Goal: Task Accomplishment & Management: Use online tool/utility

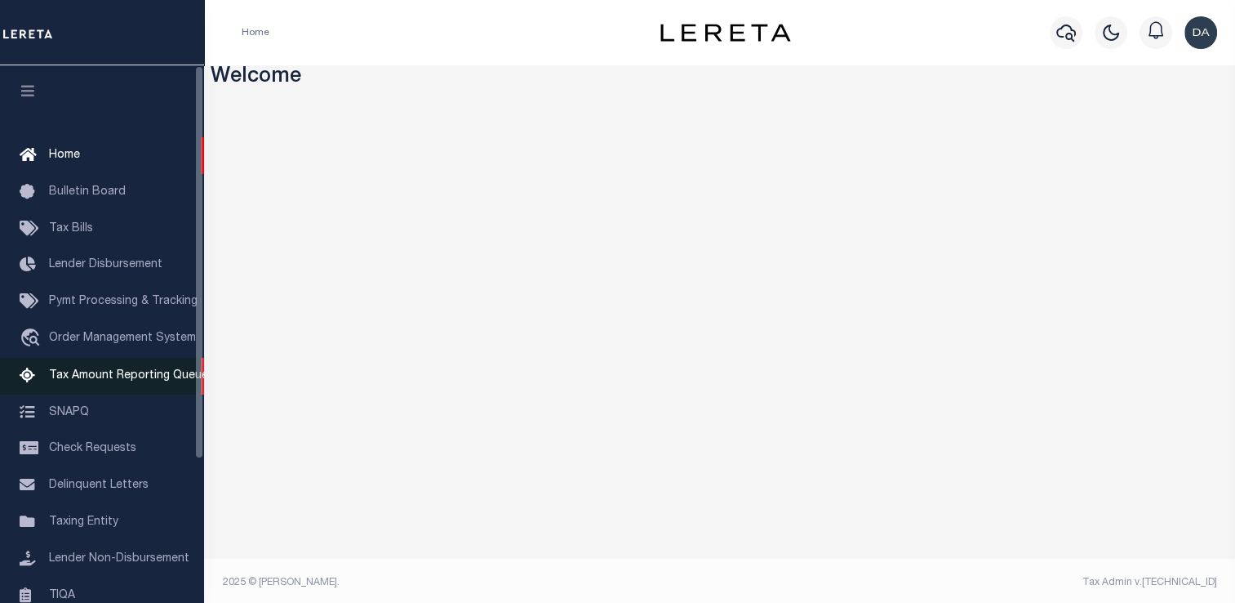
click at [32, 384] on icon at bounding box center [33, 376] width 26 height 20
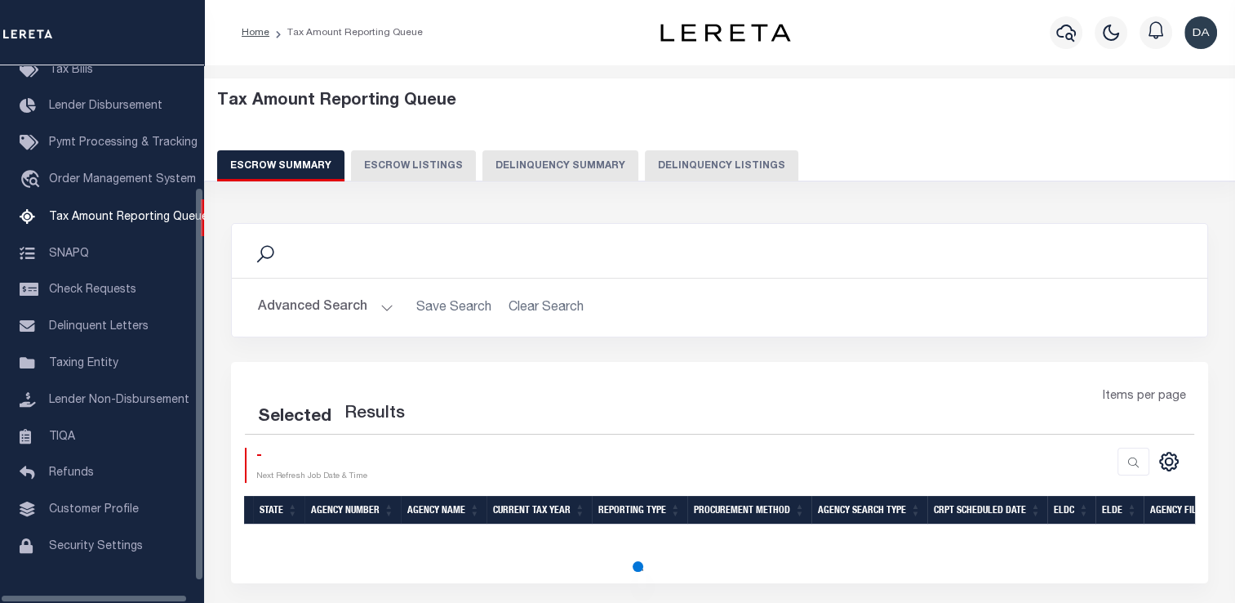
scroll to position [167, 0]
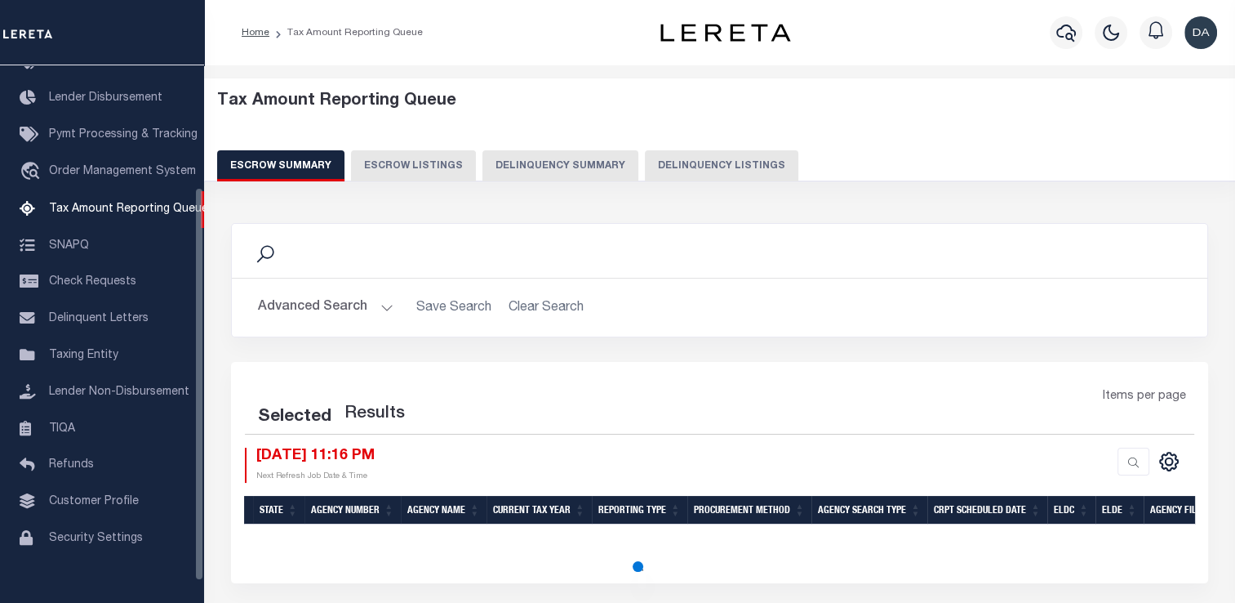
click at [550, 166] on button "Delinquency Summary" at bounding box center [561, 165] width 156 height 31
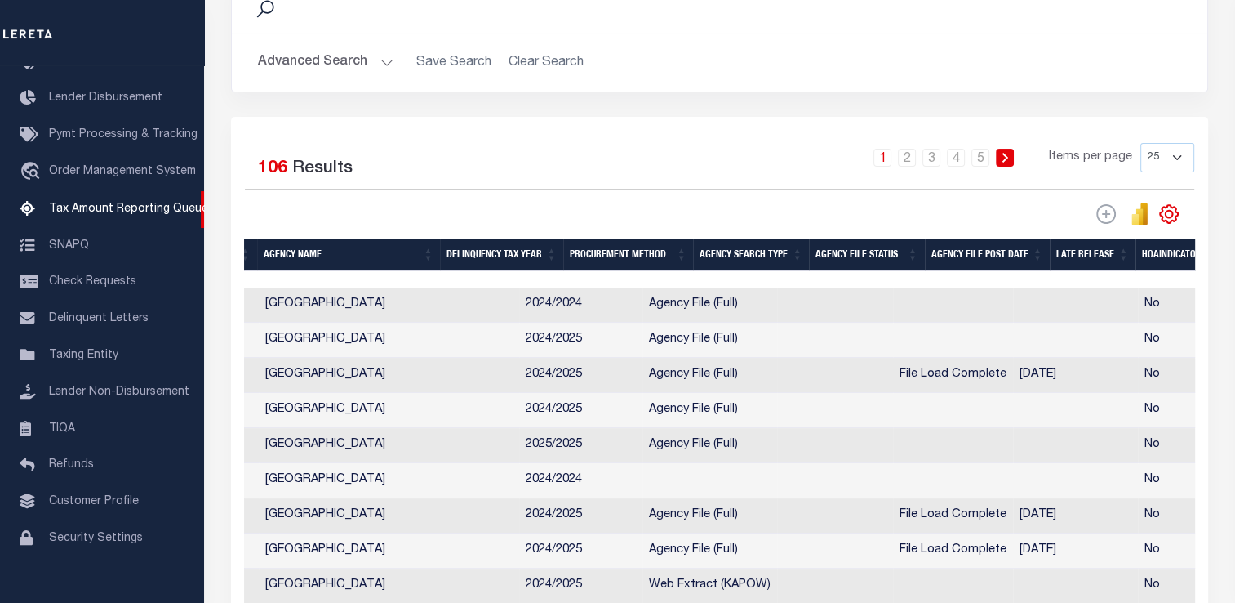
scroll to position [0, 385]
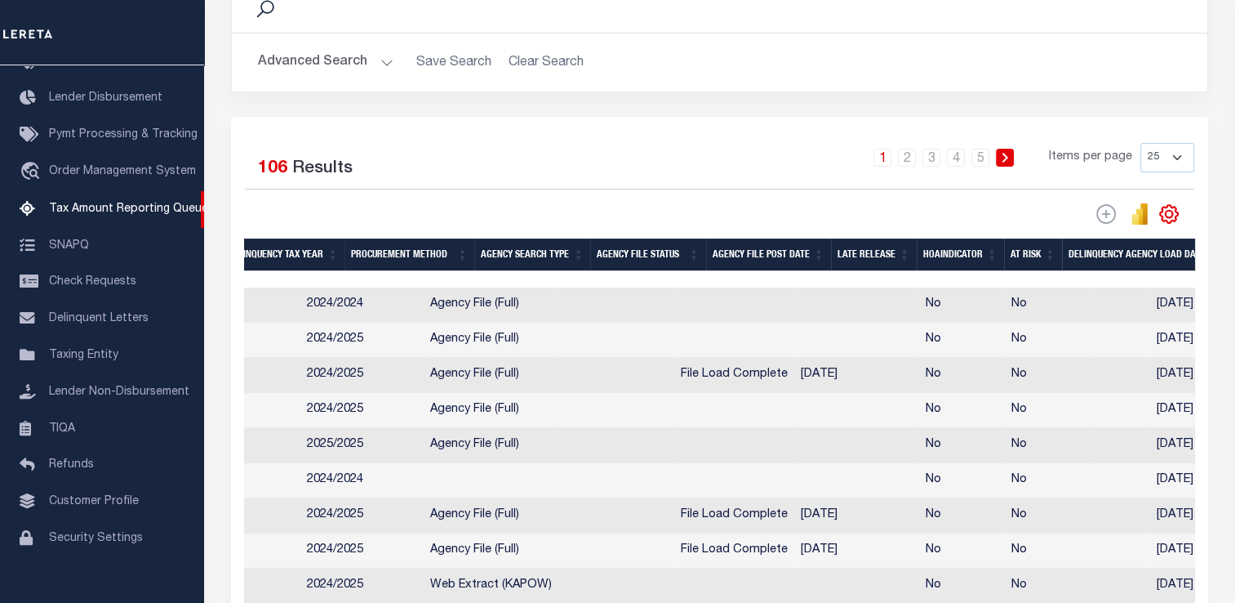
drag, startPoint x: 622, startPoint y: 382, endPoint x: 754, endPoint y: 376, distance: 132.4
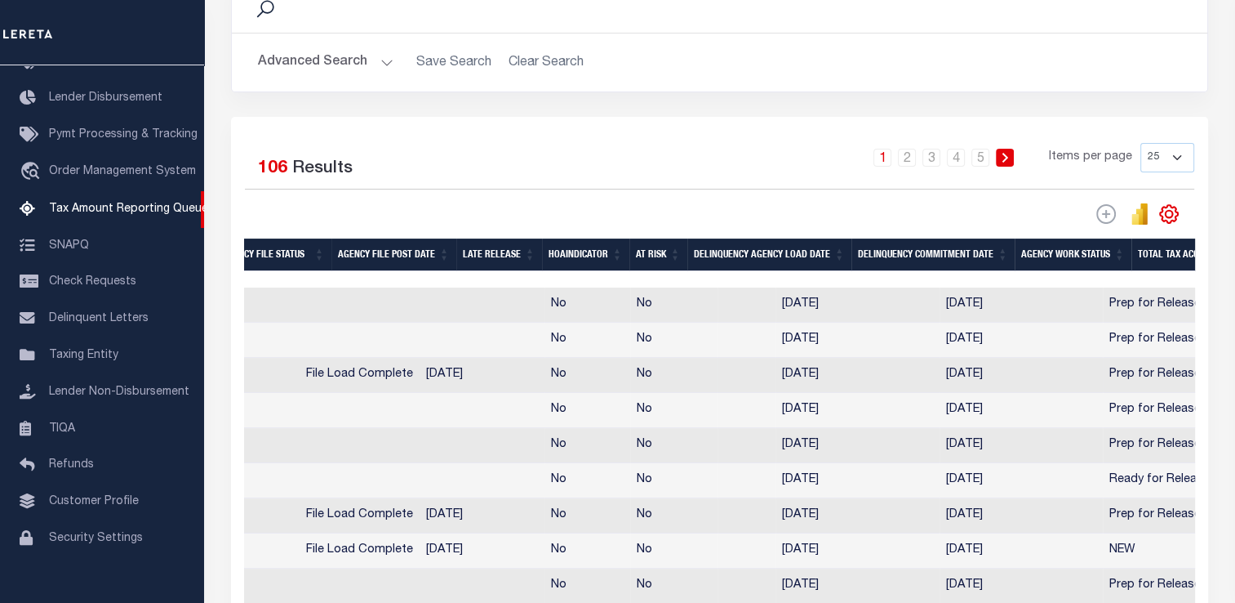
scroll to position [0, 1052]
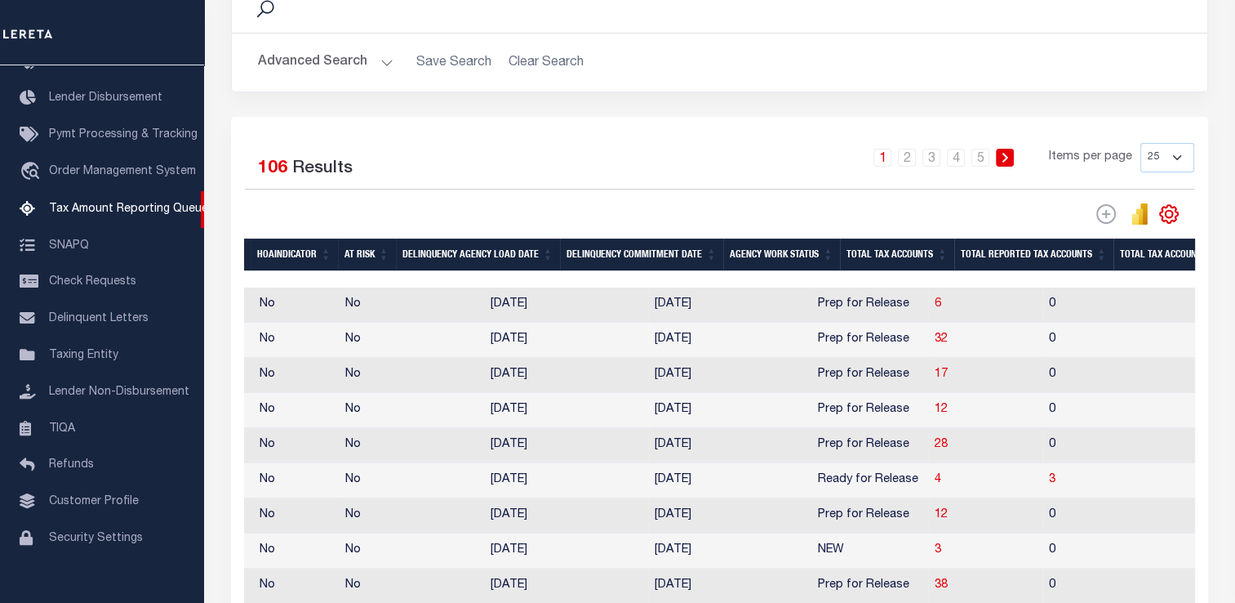
drag, startPoint x: 640, startPoint y: 363, endPoint x: 804, endPoint y: 388, distance: 165.9
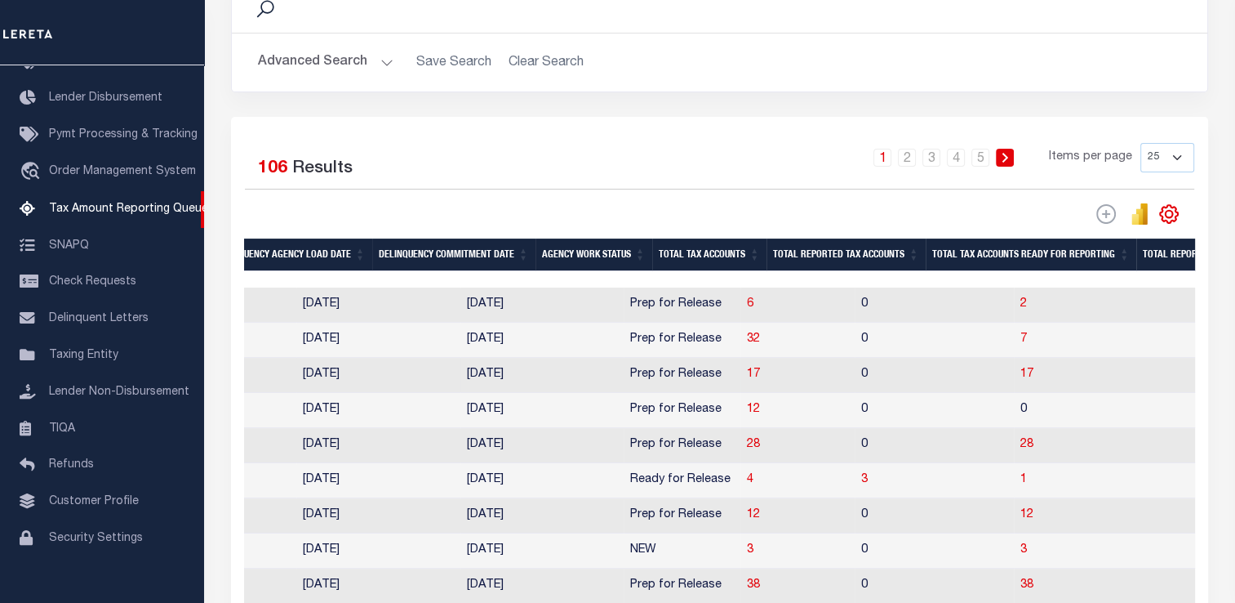
scroll to position [0, 1320]
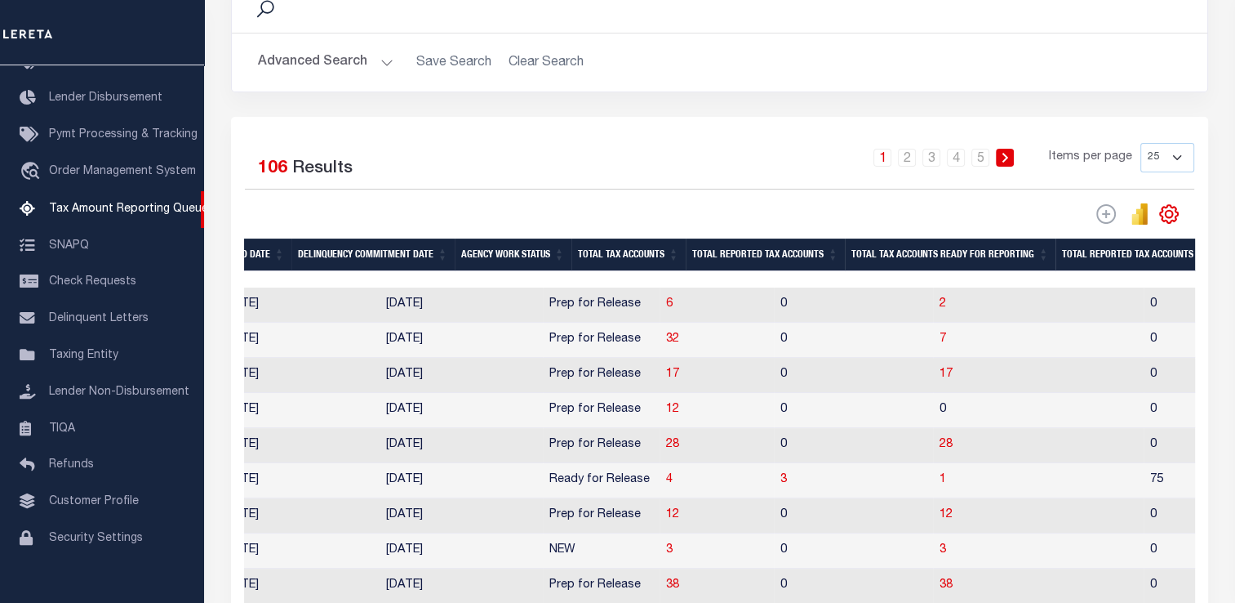
drag, startPoint x: 692, startPoint y: 373, endPoint x: 787, endPoint y: 385, distance: 95.5
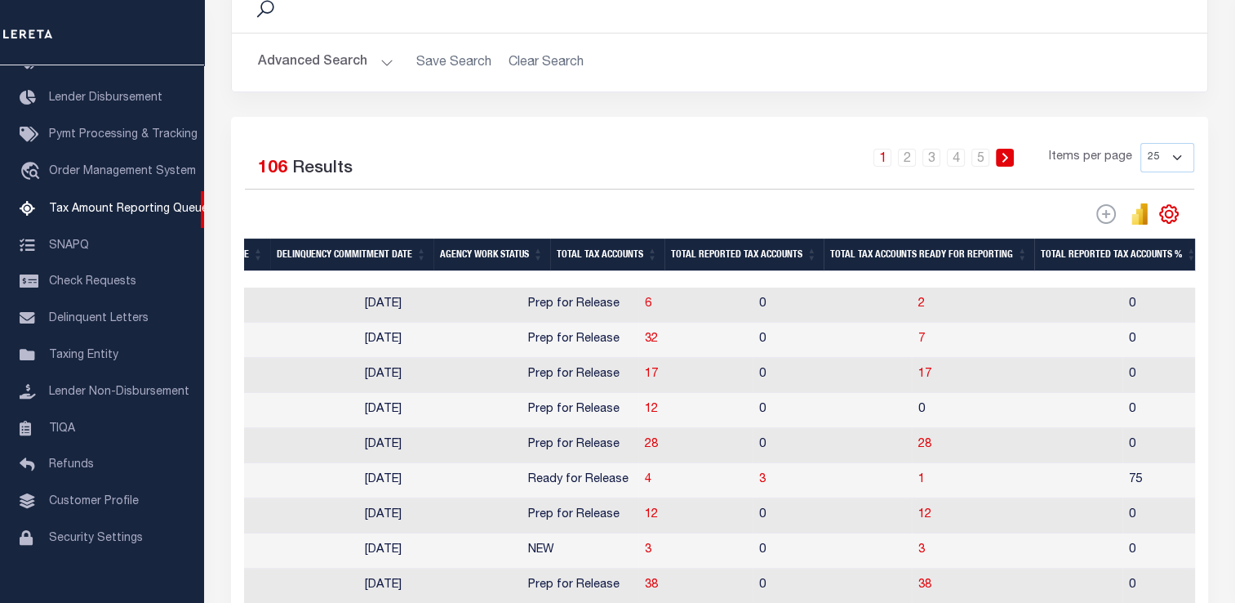
click at [753, 300] on td "0" at bounding box center [832, 304] width 159 height 35
checkbox input "true"
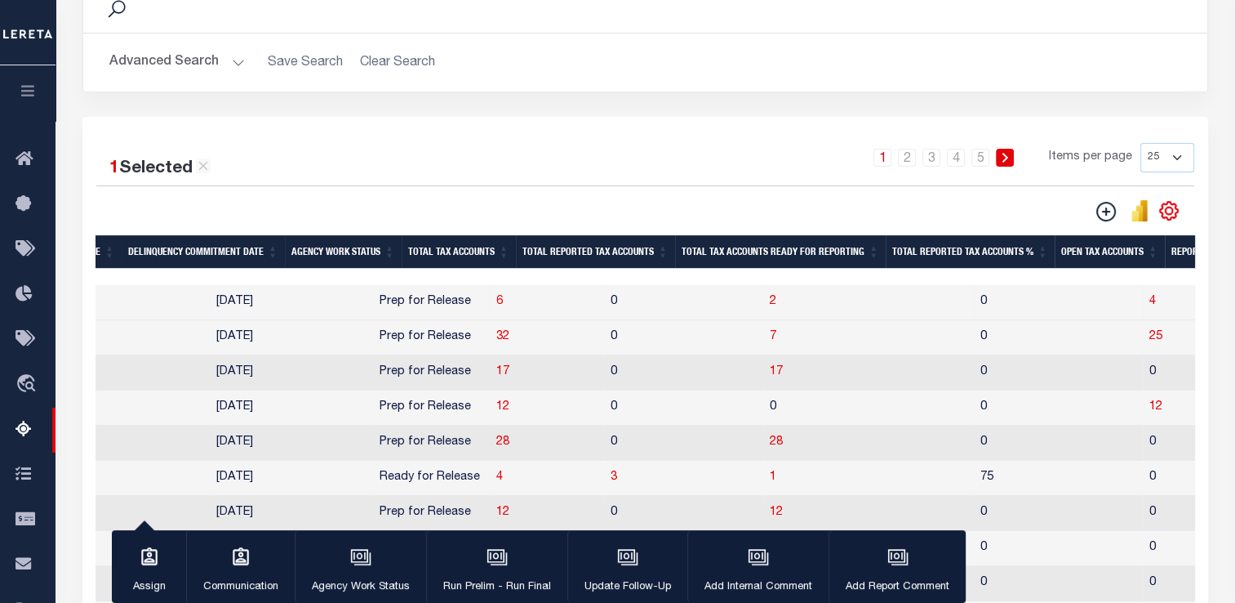
click at [643, 332] on td "0" at bounding box center [683, 337] width 159 height 35
checkbox input "true"
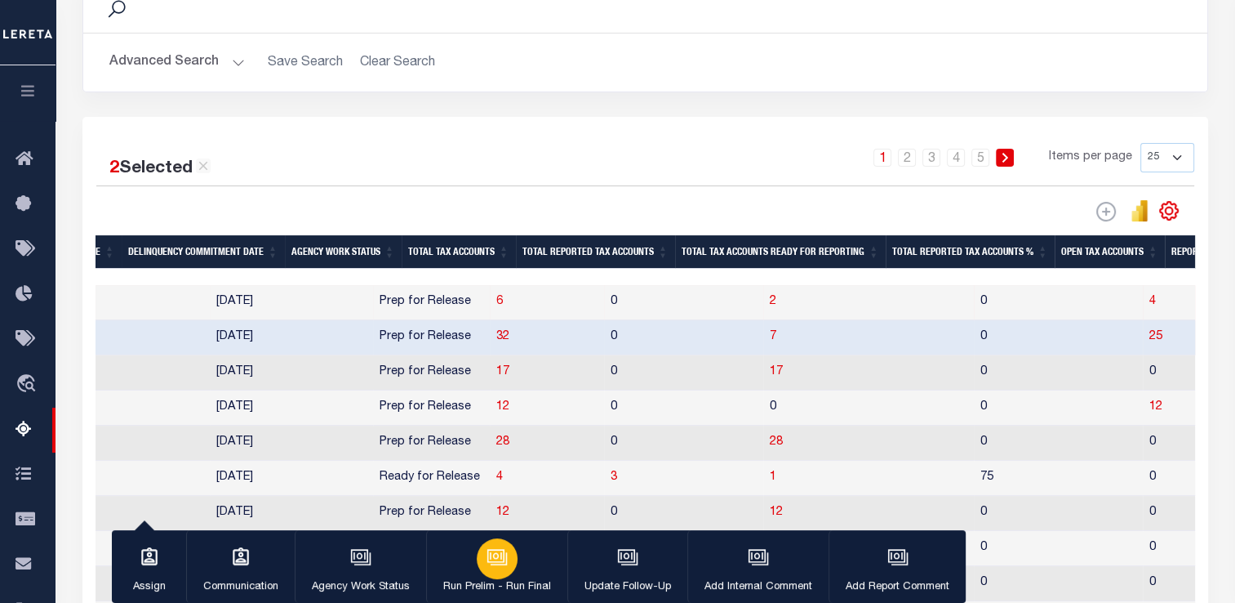
click at [477, 568] on div "button" at bounding box center [497, 558] width 41 height 41
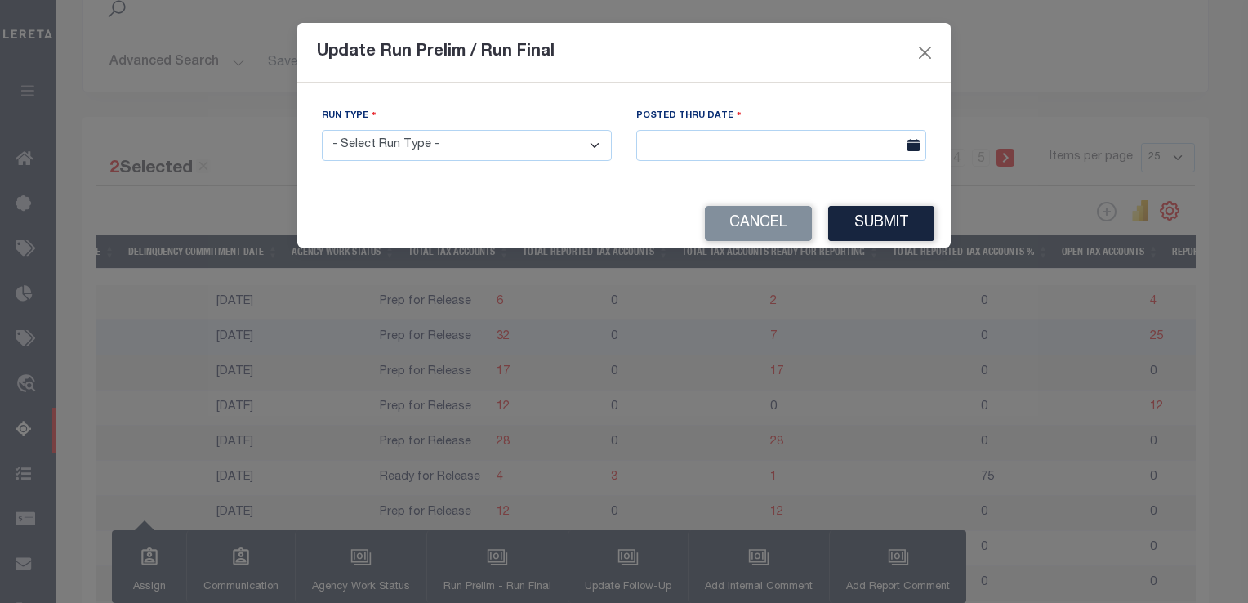
click at [485, 154] on select "- Select Run Type - Prelim Run Final Run" at bounding box center [467, 146] width 290 height 32
select select "F"
click at [322, 131] on select "- Select Run Type - Prelim Run Final Run" at bounding box center [467, 146] width 290 height 32
click at [760, 140] on input "text" at bounding box center [781, 146] width 290 height 32
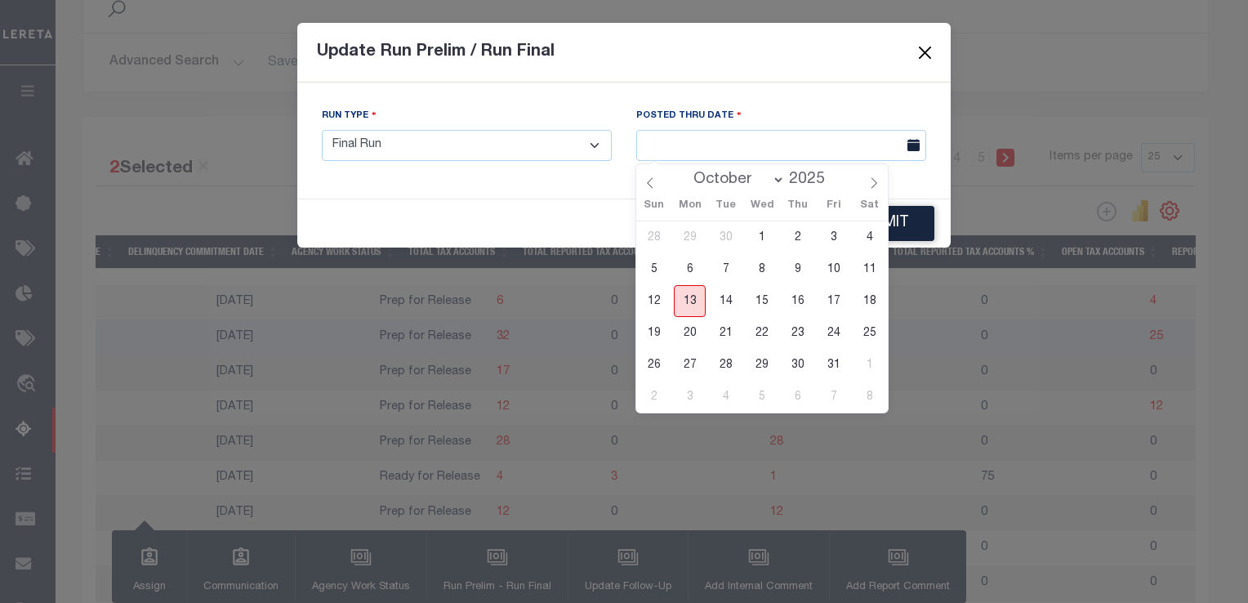
click at [691, 299] on span "13" at bounding box center [690, 301] width 32 height 32
type input "[DATE]"
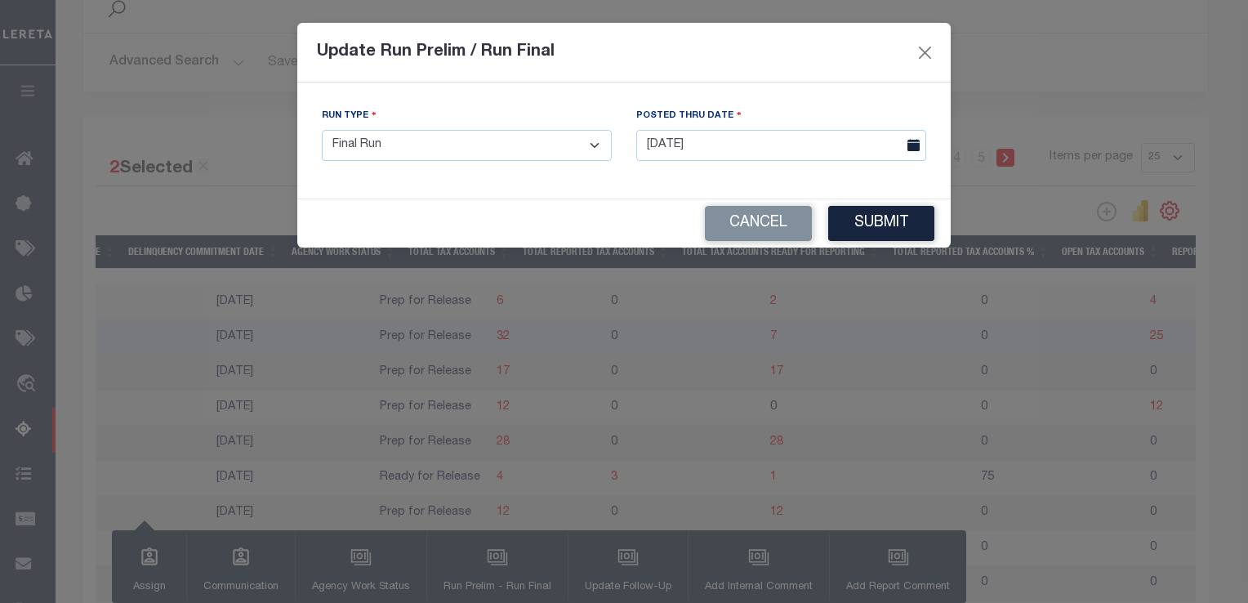
click at [501, 142] on select "- Select Run Type - Prelim Run Final Run" at bounding box center [467, 146] width 290 height 32
select select "P"
click at [322, 131] on select "- Select Run Type - Prelim Run Final Run" at bounding box center [467, 146] width 290 height 32
click at [885, 232] on button "Submit" at bounding box center [881, 223] width 106 height 35
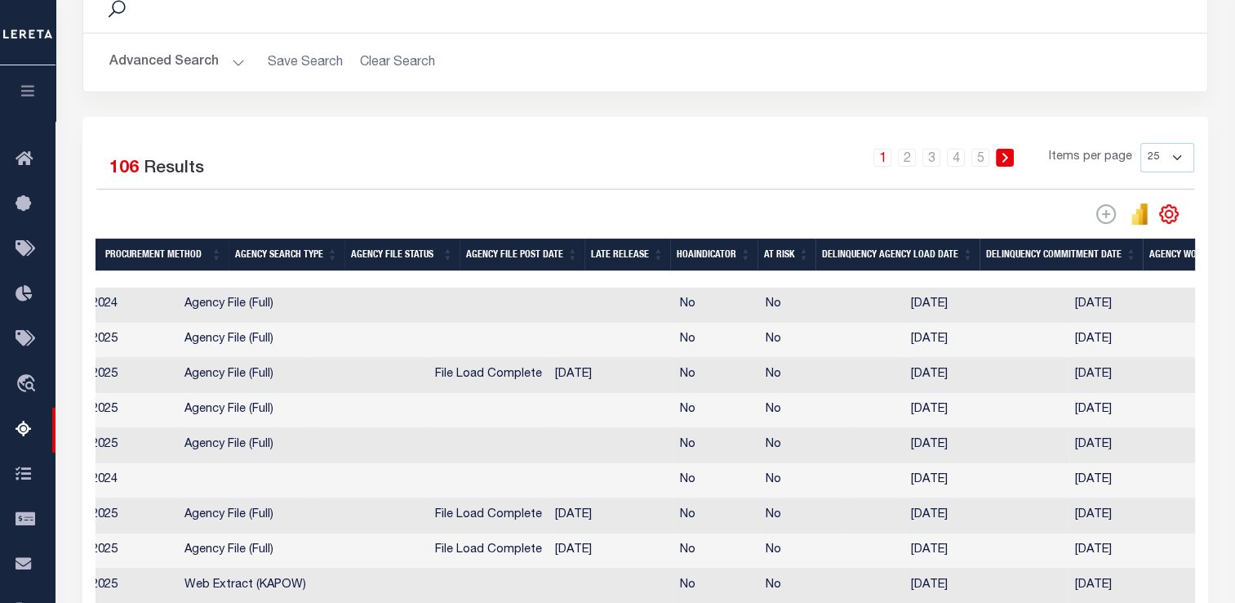
scroll to position [0, 0]
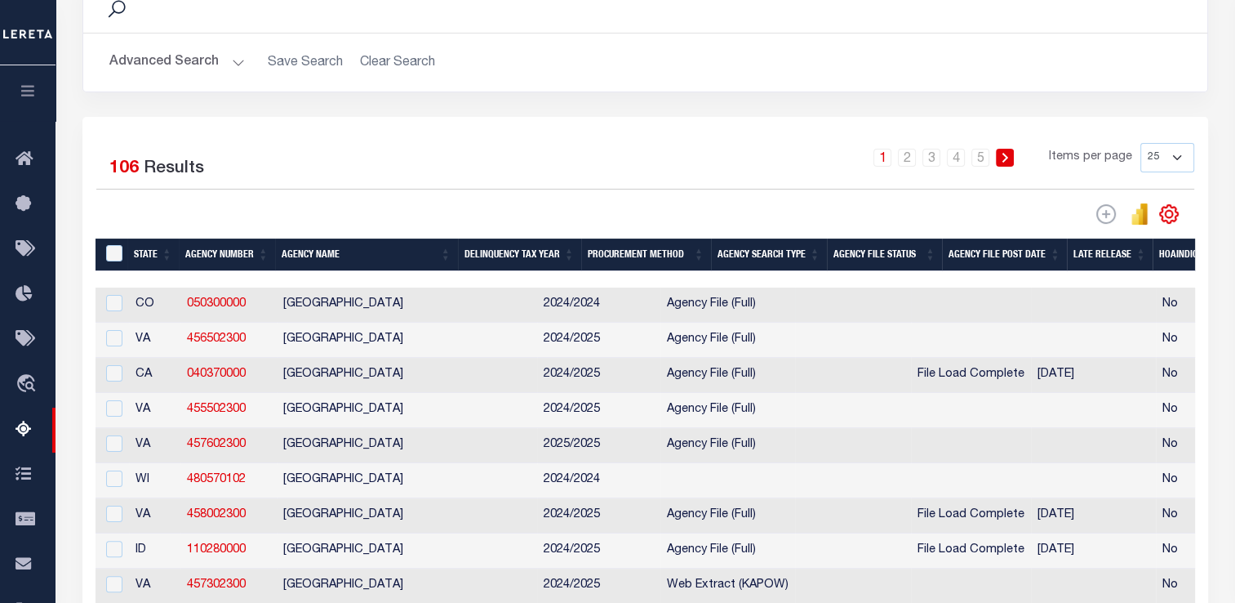
drag, startPoint x: 568, startPoint y: 342, endPoint x: 297, endPoint y: 318, distance: 271.3
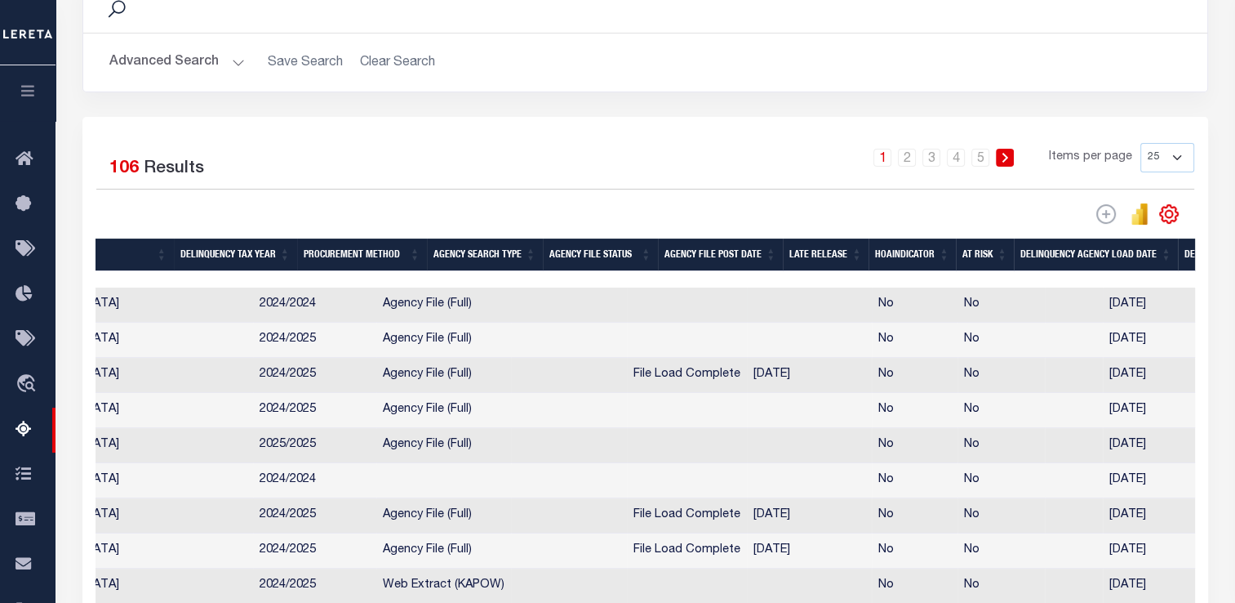
scroll to position [0, 855]
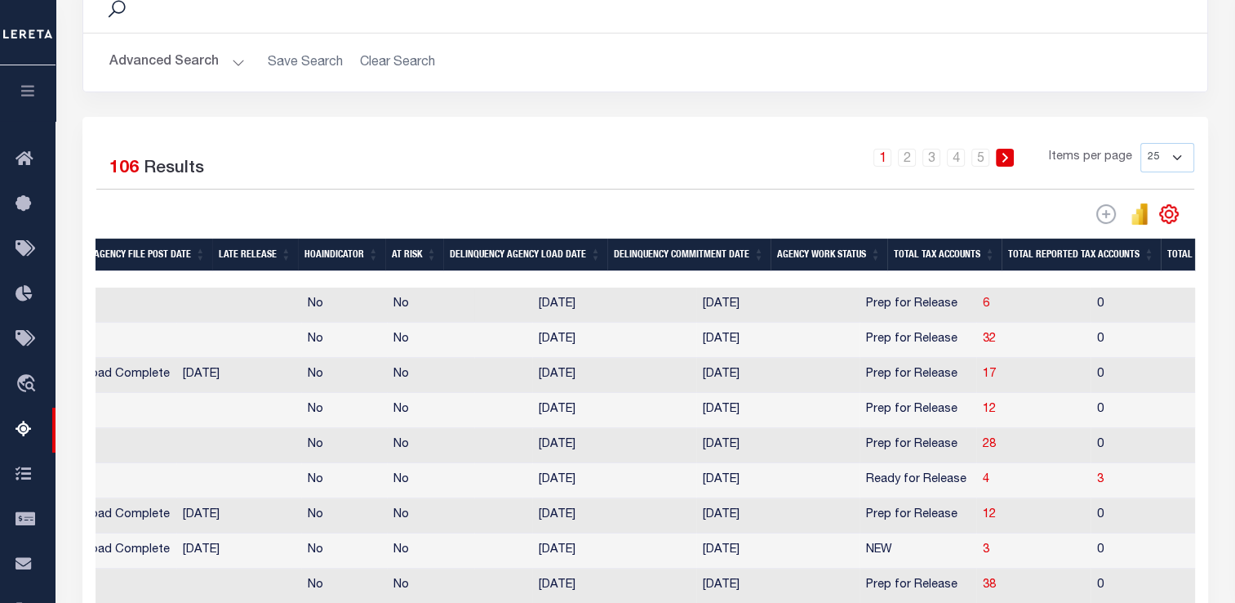
drag, startPoint x: 475, startPoint y: 316, endPoint x: 677, endPoint y: 313, distance: 201.7
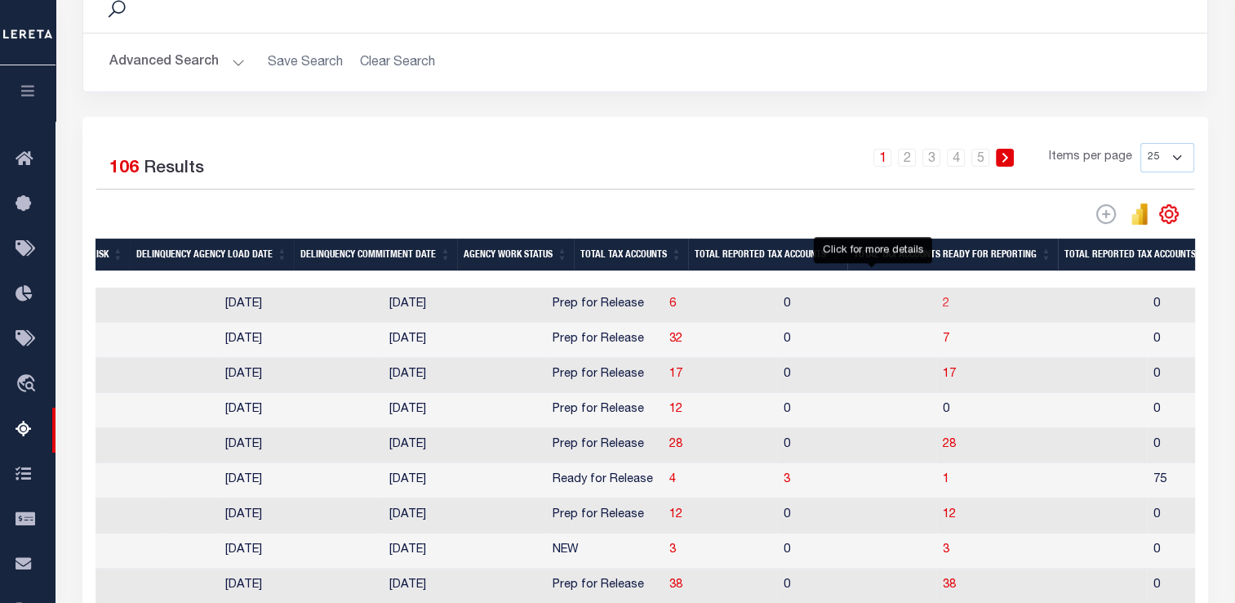
click at [943, 305] on span "2" at bounding box center [946, 303] width 7 height 11
select select "100"
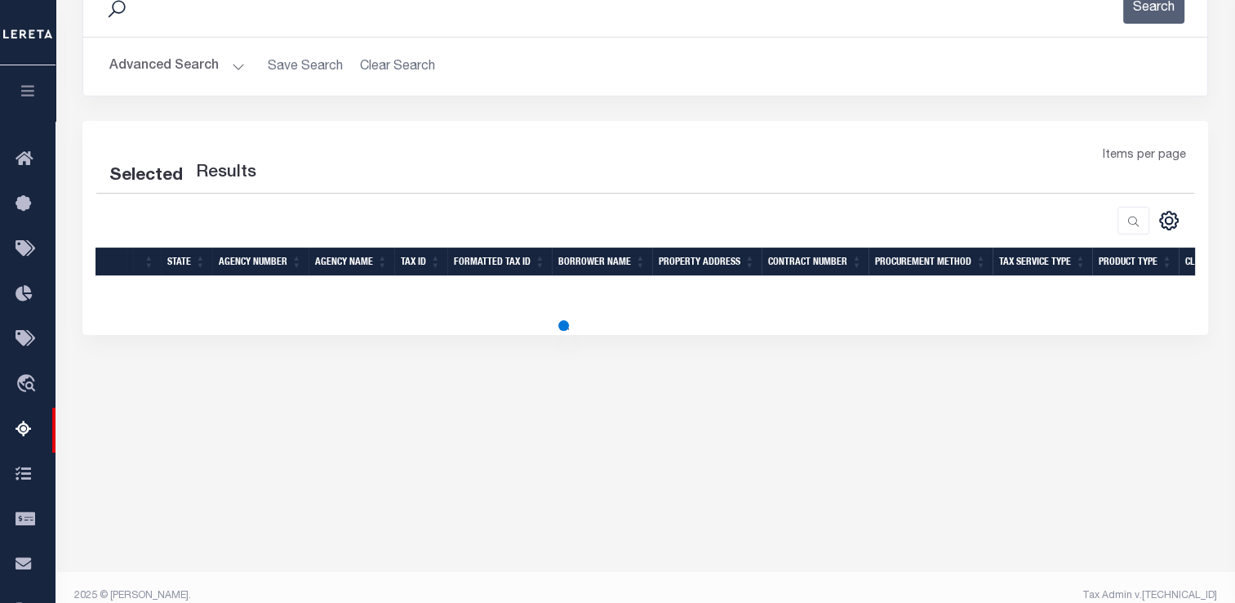
select select "100"
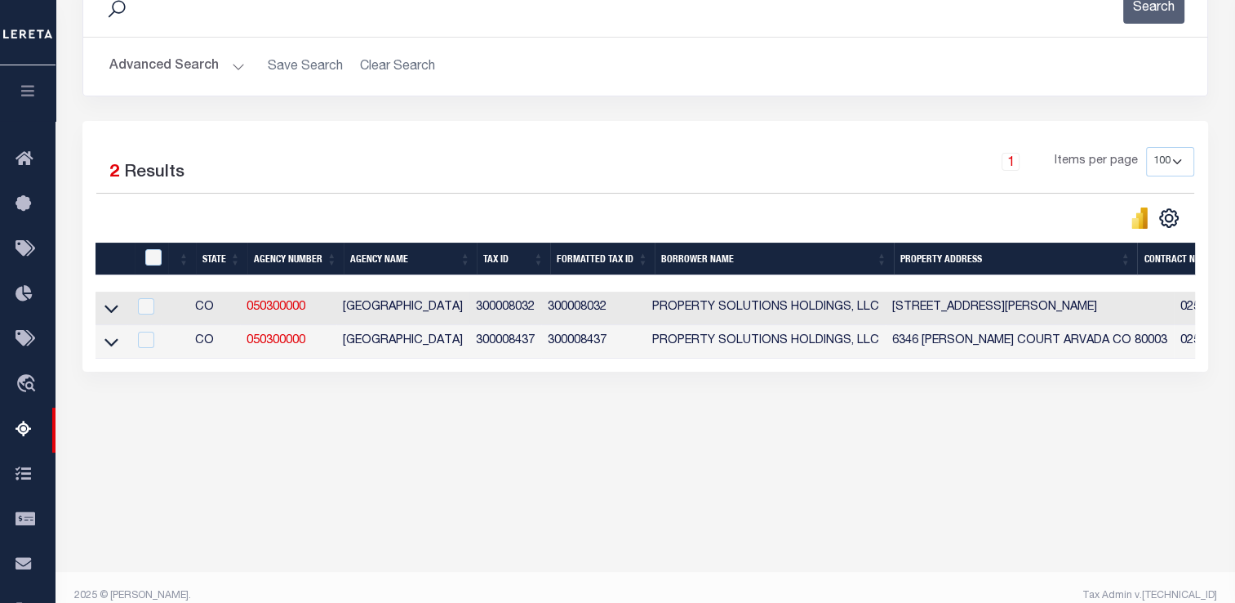
click at [107, 309] on icon at bounding box center [112, 309] width 14 height 8
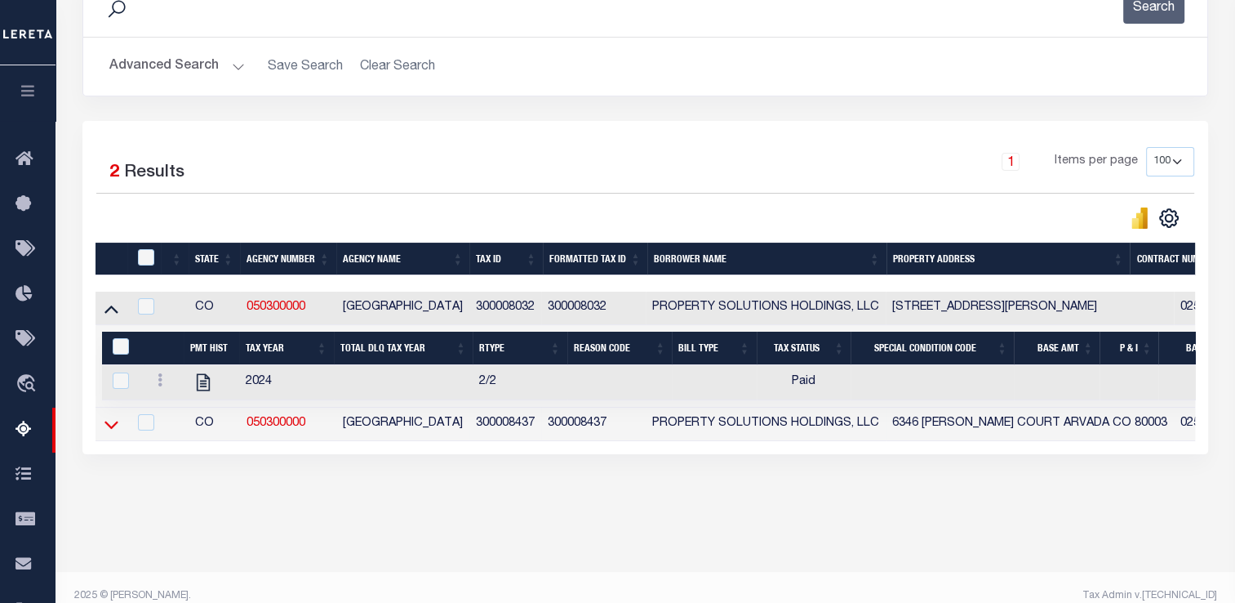
click at [108, 433] on icon at bounding box center [112, 424] width 14 height 17
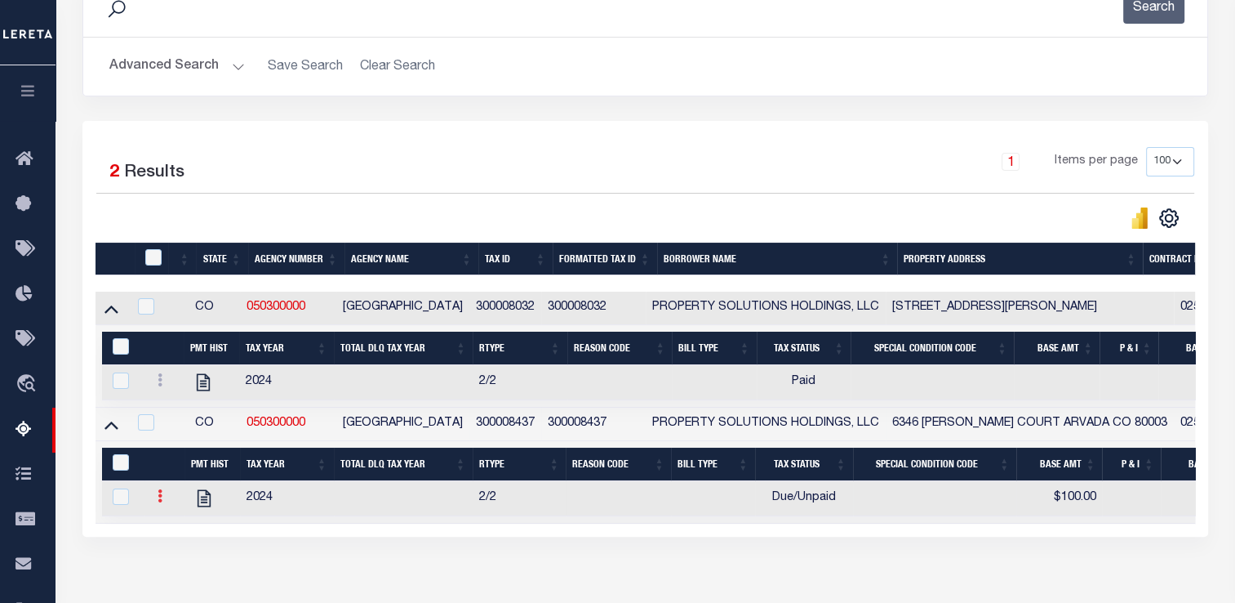
click at [158, 501] on icon at bounding box center [160, 495] width 5 height 13
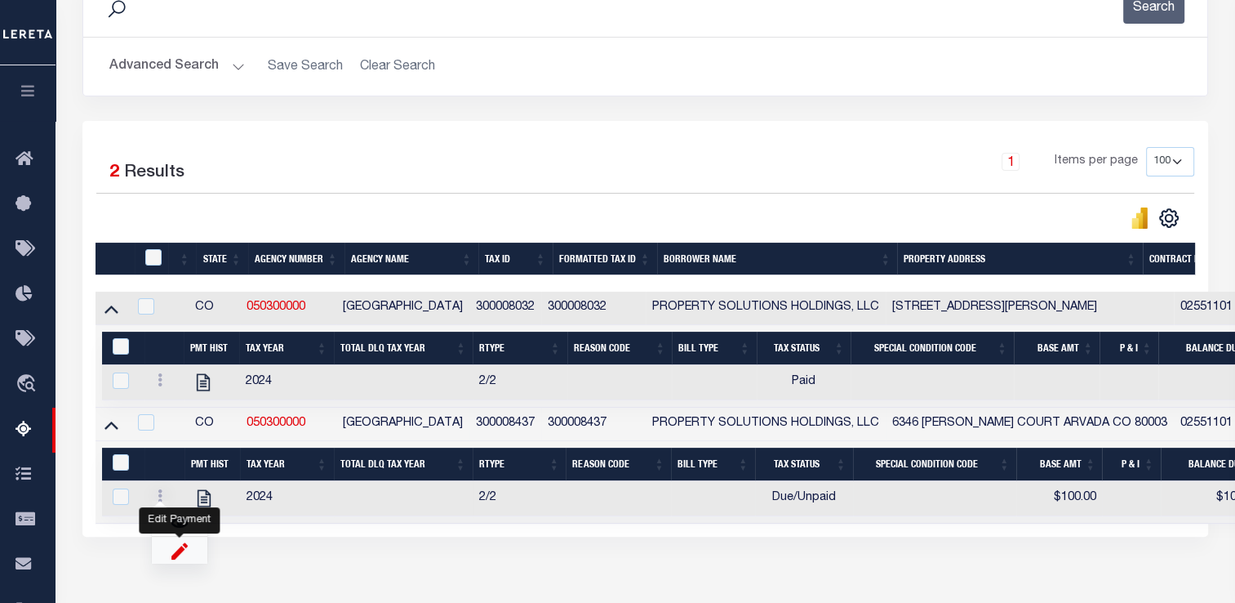
click at [183, 559] on img "" at bounding box center [179, 549] width 16 height 17
select select "DUE"
select select
type input "$100.00"
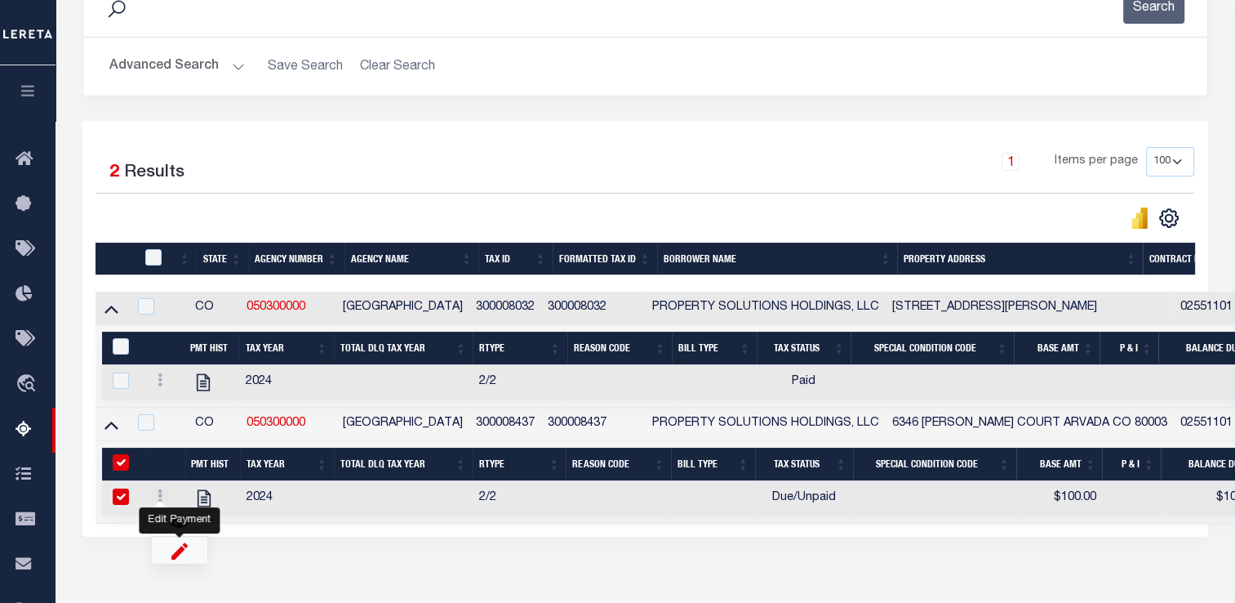
type input "[DATE]"
checkbox input "true"
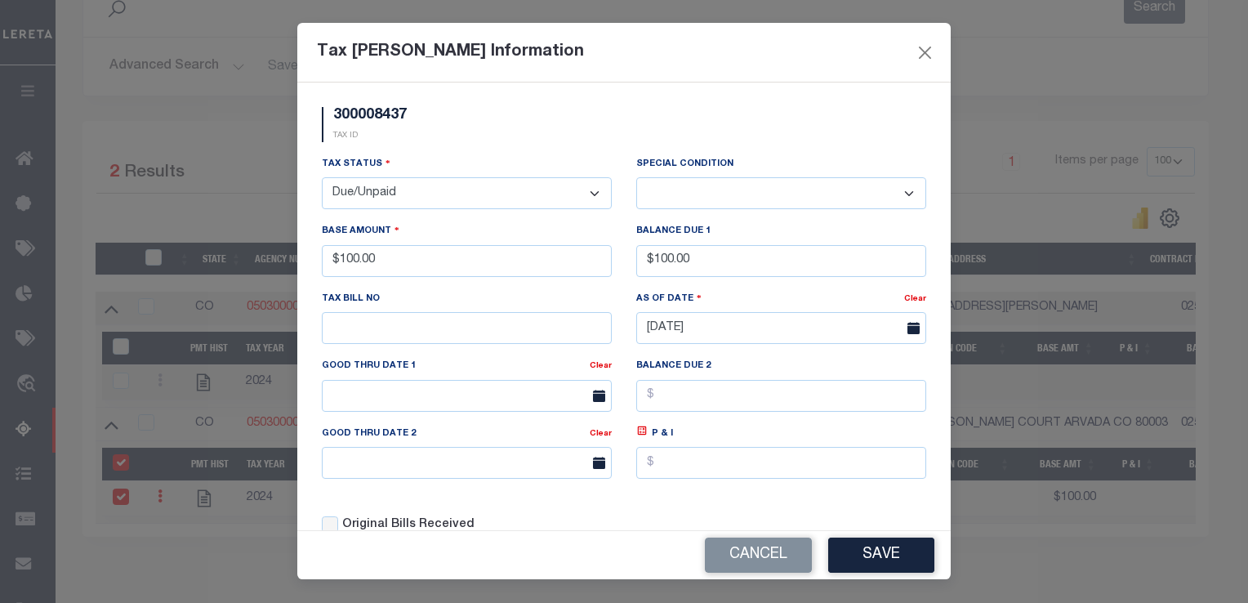
click at [469, 204] on select "- Select Status - Open Due/Unpaid Paid Incomplete No Tax Due Internal Refund Pr…" at bounding box center [467, 193] width 290 height 32
click at [720, 181] on select "-- Select Special Condition -- 3RD PARTY TAX LIEN AGENCY TAX LIEN (A.K.A Inside…" at bounding box center [781, 193] width 290 height 32
select select "20"
click at [636, 178] on select "-- Select Special Condition -- 3RD PARTY TAX LIEN AGENCY TAX LIEN (A.K.A Inside…" at bounding box center [781, 193] width 290 height 32
click at [876, 559] on button "Save" at bounding box center [881, 554] width 106 height 35
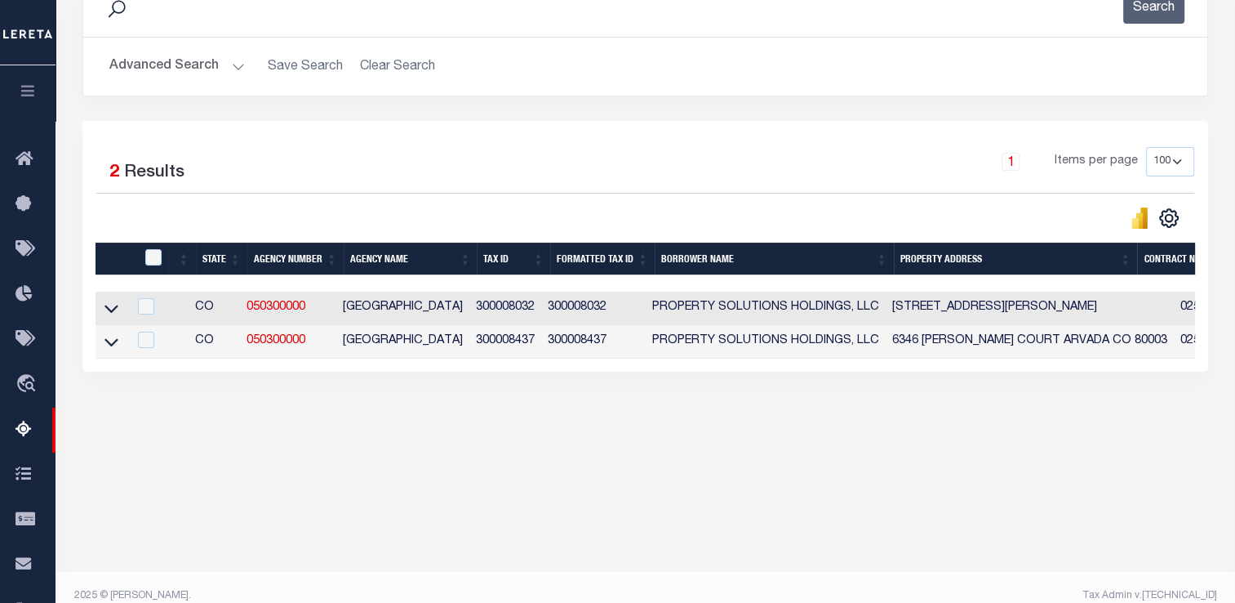
scroll to position [0, 0]
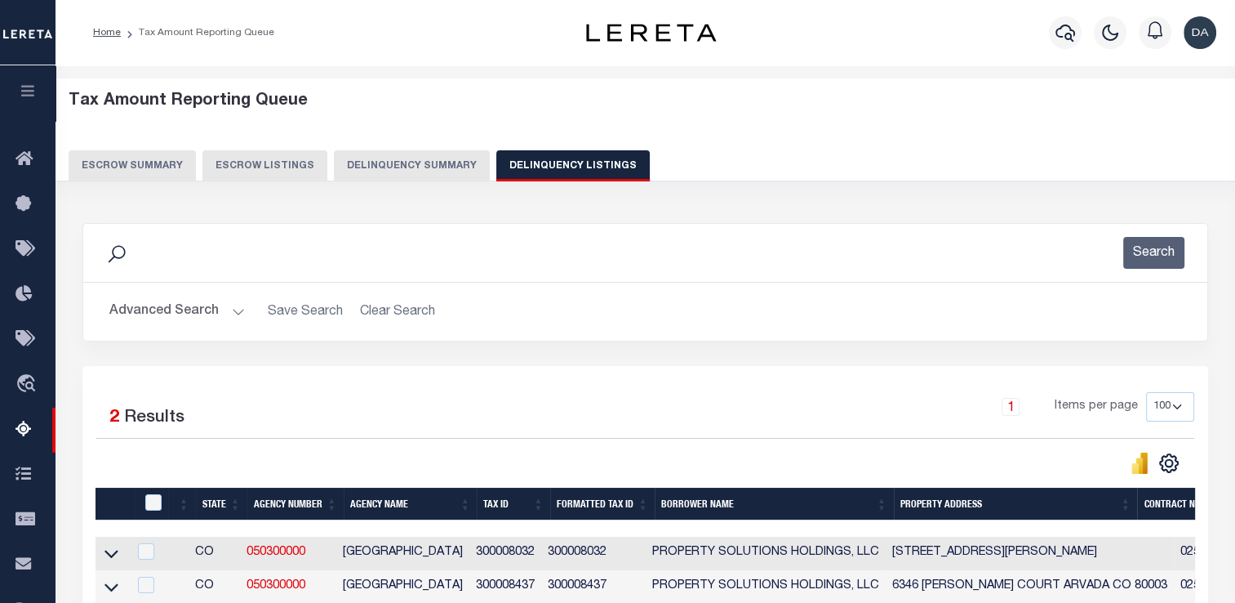
click at [414, 174] on button "Delinquency Summary" at bounding box center [412, 165] width 156 height 31
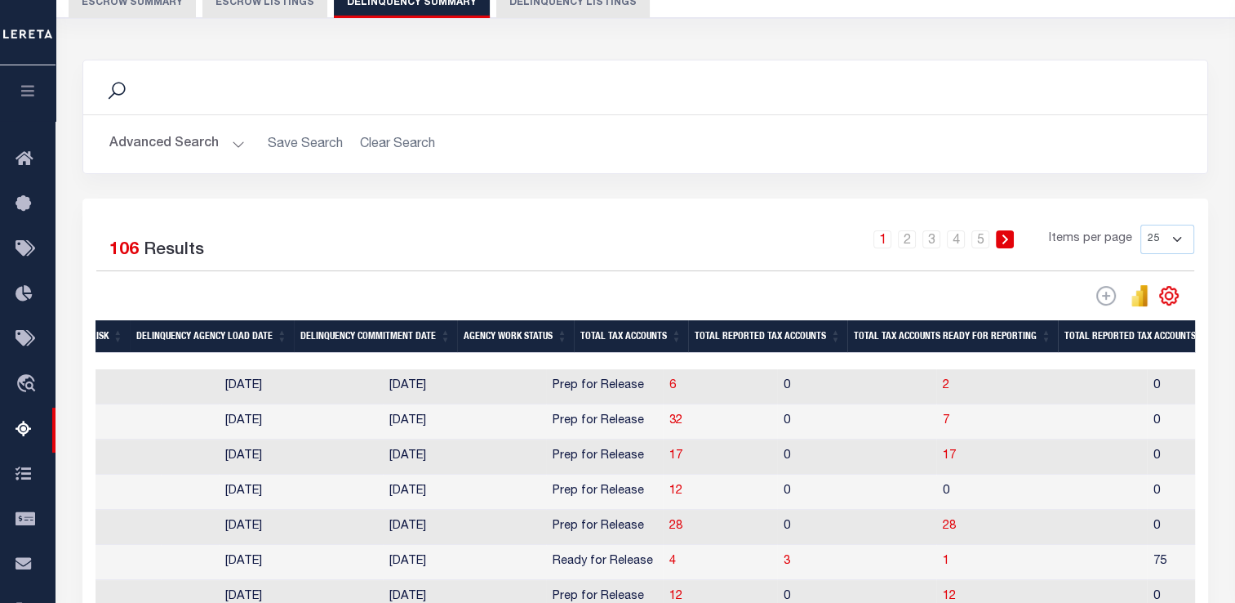
scroll to position [245, 0]
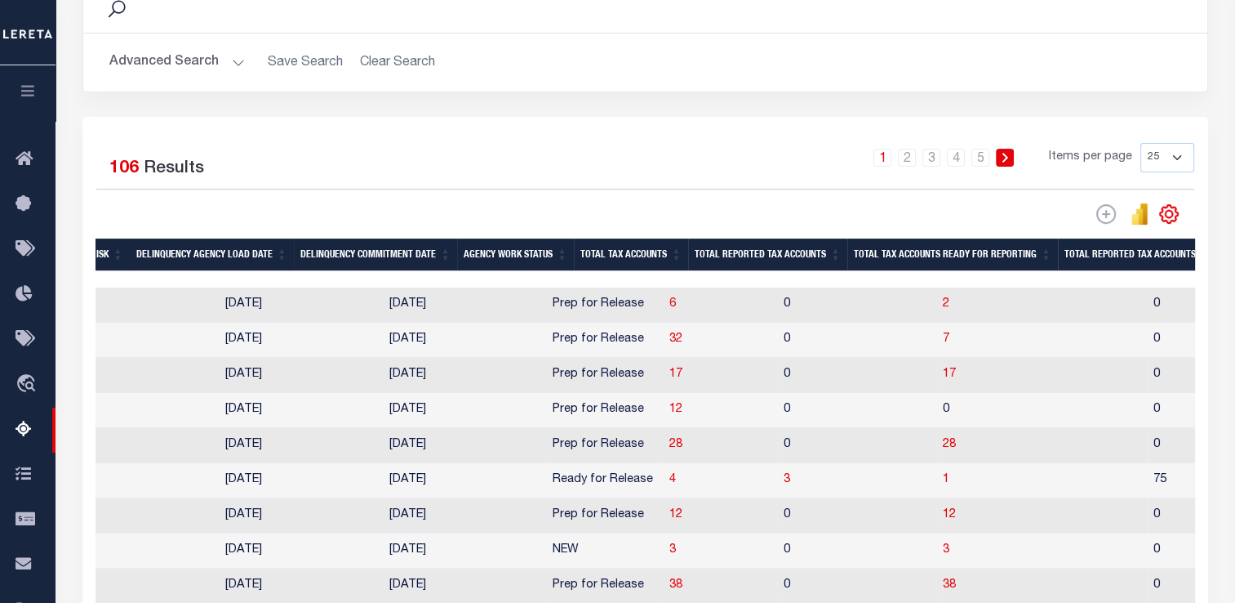
click at [813, 304] on td "0" at bounding box center [856, 304] width 159 height 35
checkbox input "true"
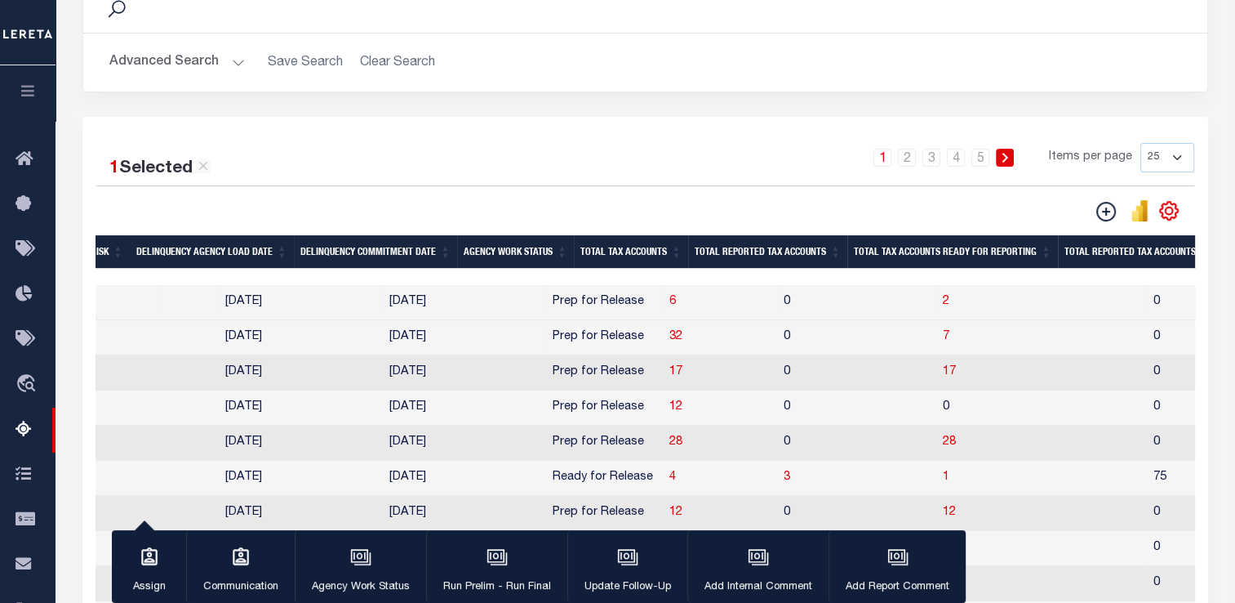
click at [777, 339] on td "0" at bounding box center [856, 337] width 159 height 35
checkbox input "true"
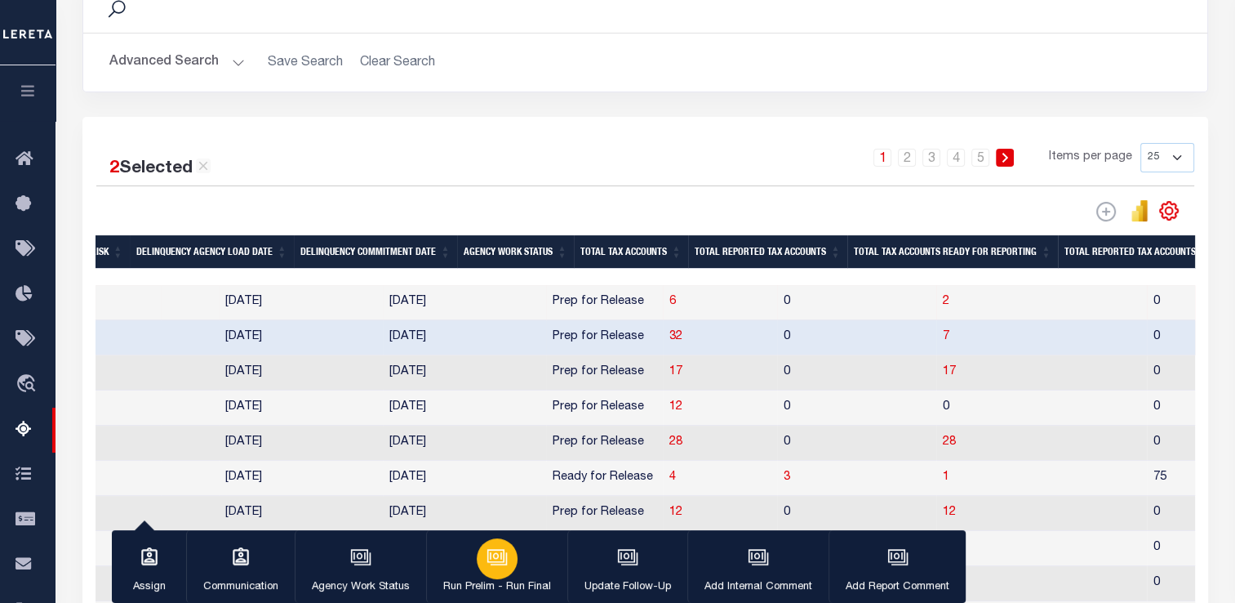
click at [496, 558] on icon "button" at bounding box center [497, 556] width 21 height 21
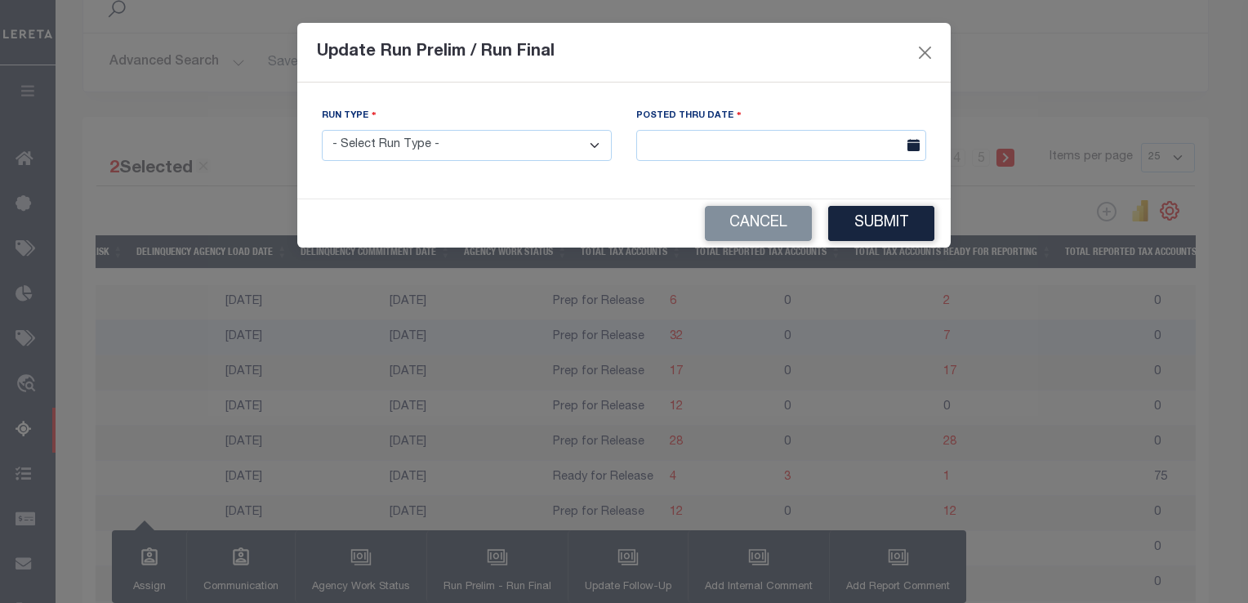
click at [529, 150] on select "- Select Run Type - Prelim Run Final Run" at bounding box center [467, 146] width 290 height 32
click at [322, 131] on select "- Select Run Type - Prelim Run Final Run" at bounding box center [467, 146] width 290 height 32
click at [434, 155] on select "- Select Run Type - Prelim Run Final Run" at bounding box center [467, 146] width 290 height 32
select select "P"
click at [322, 131] on select "- Select Run Type - Prelim Run Final Run" at bounding box center [467, 146] width 290 height 32
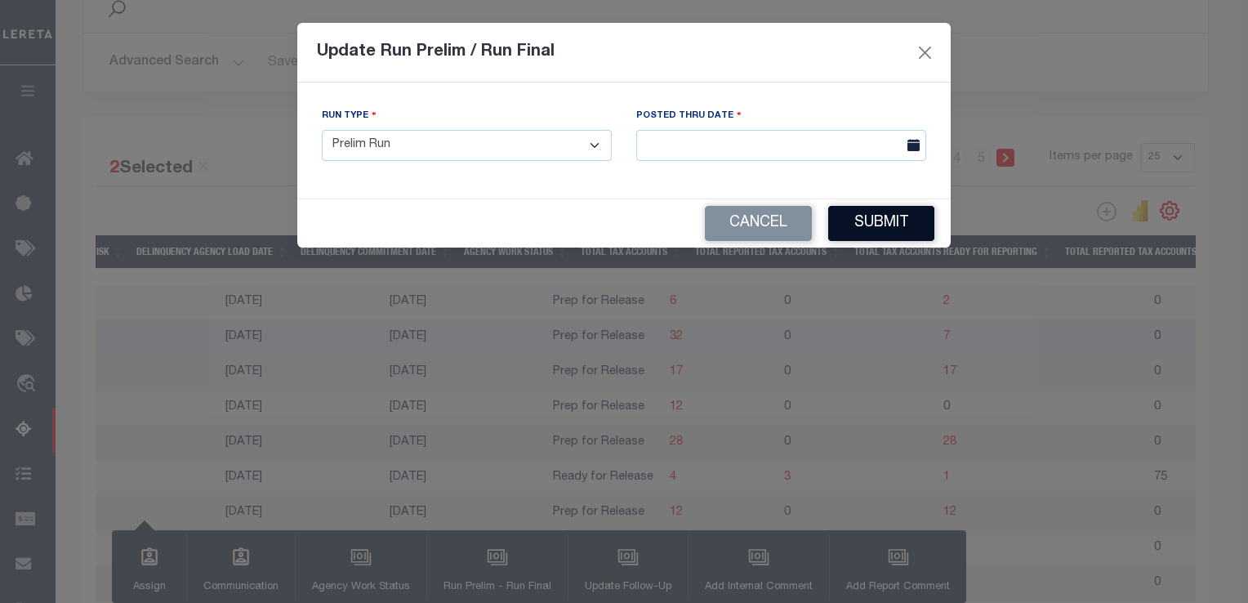
click at [891, 223] on button "Submit" at bounding box center [881, 223] width 106 height 35
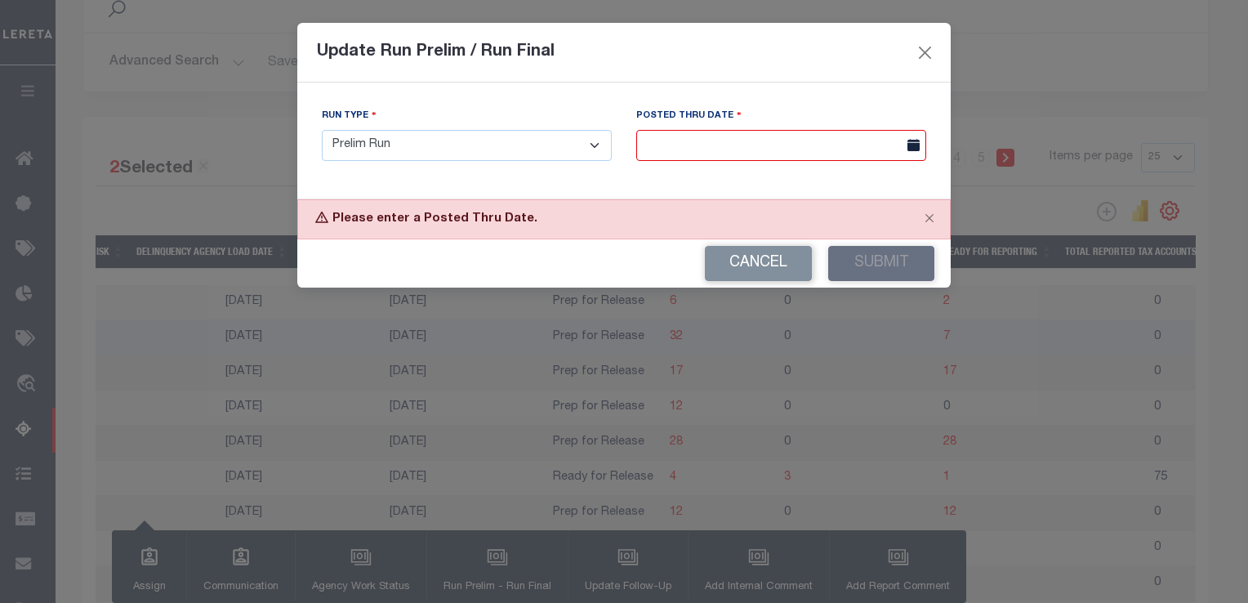
click at [750, 148] on input "text" at bounding box center [781, 146] width 290 height 32
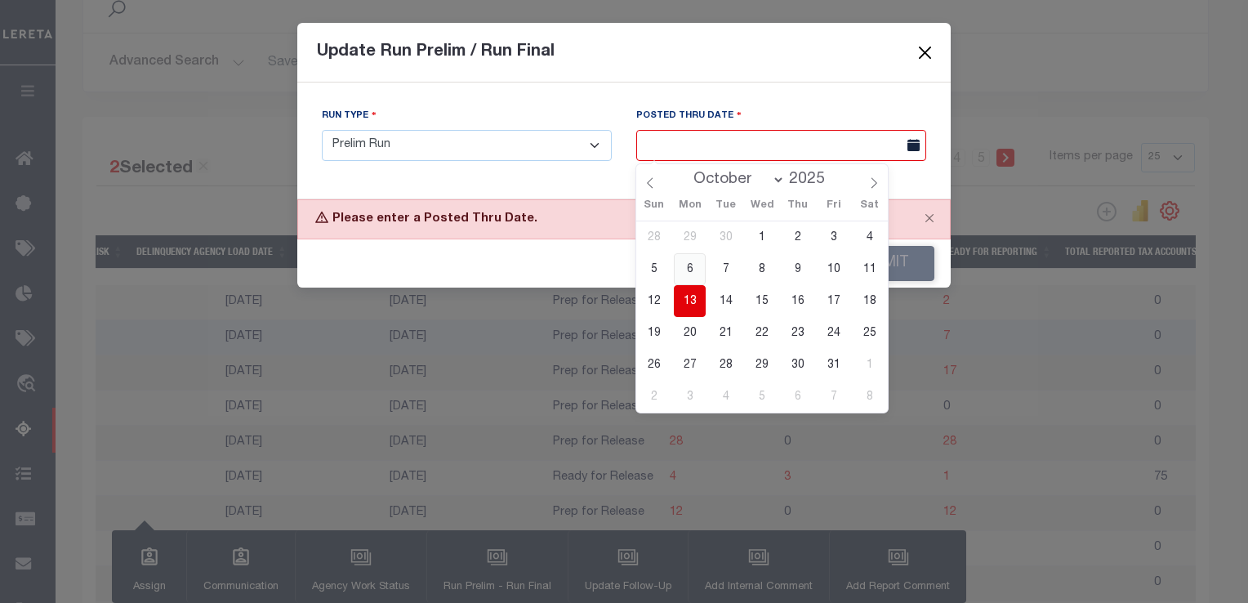
click at [692, 283] on span "6" at bounding box center [690, 269] width 32 height 32
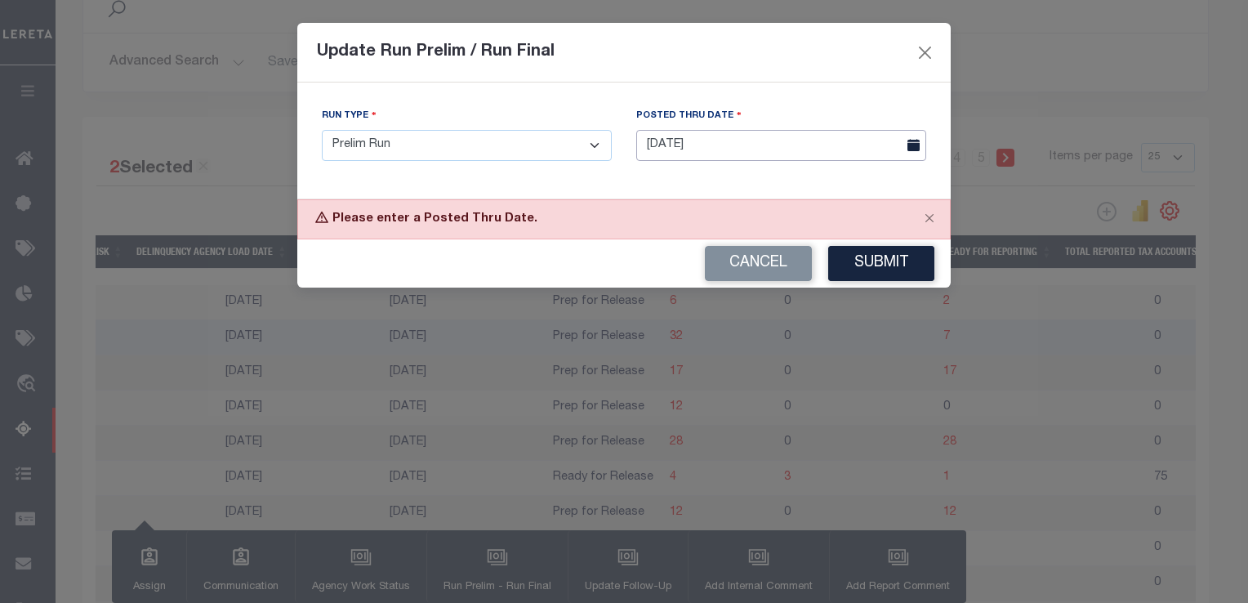
click at [705, 137] on input "[DATE]" at bounding box center [781, 146] width 290 height 32
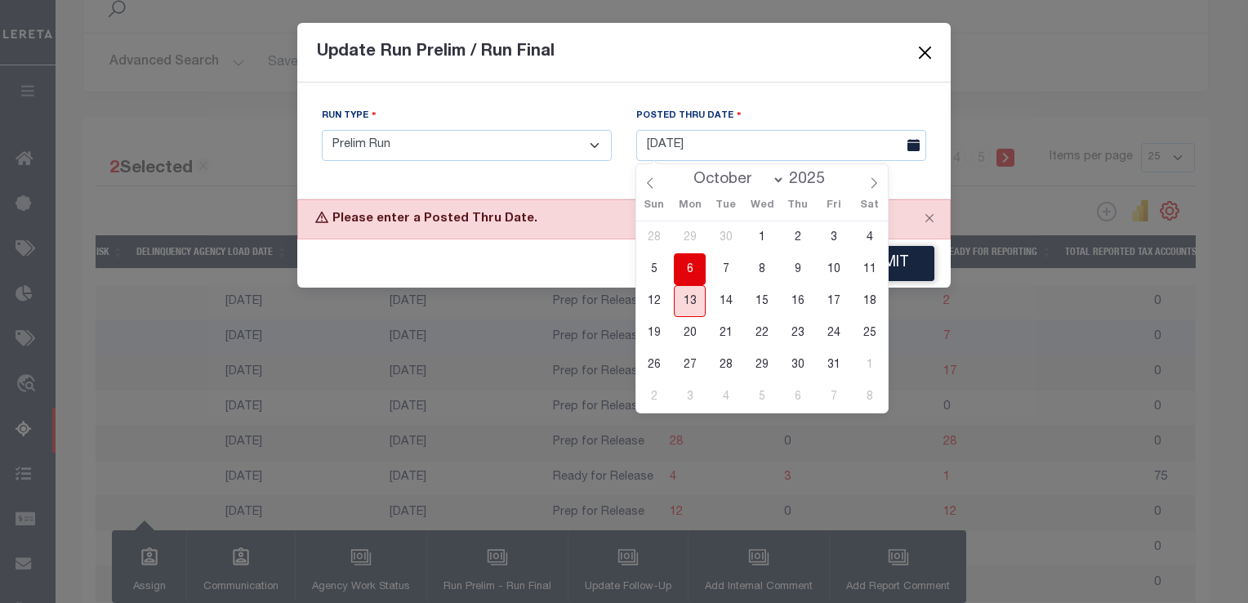
click at [693, 313] on span "13" at bounding box center [690, 301] width 32 height 32
type input "[DATE]"
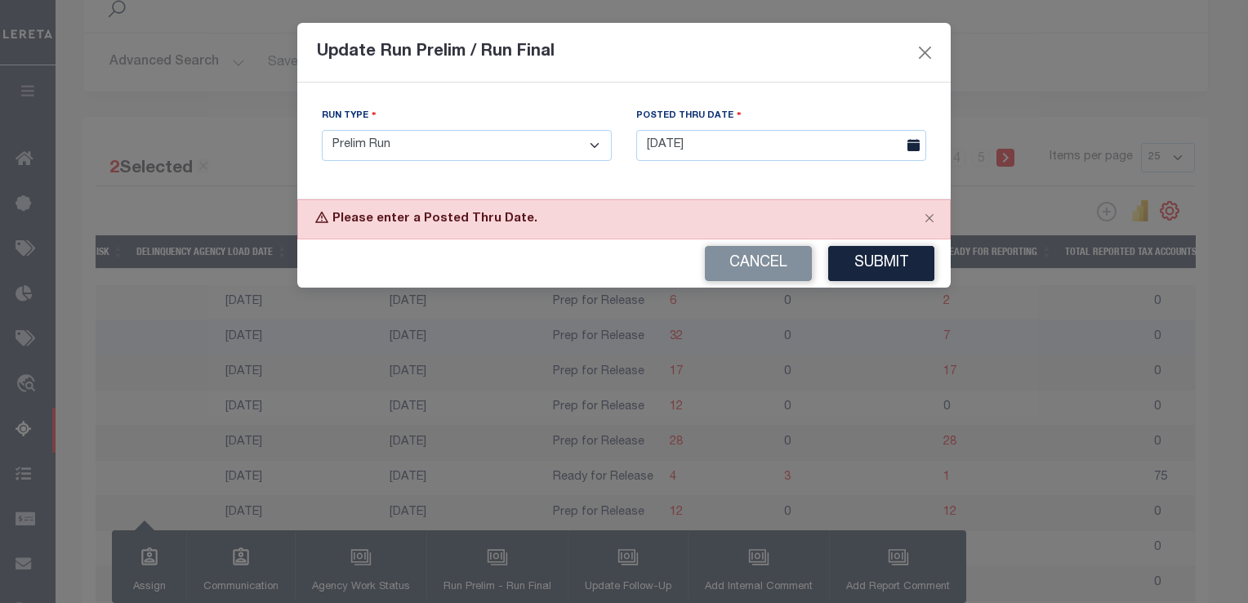
click at [898, 264] on button "Submit" at bounding box center [881, 263] width 106 height 35
